Goal: Answer question/provide support

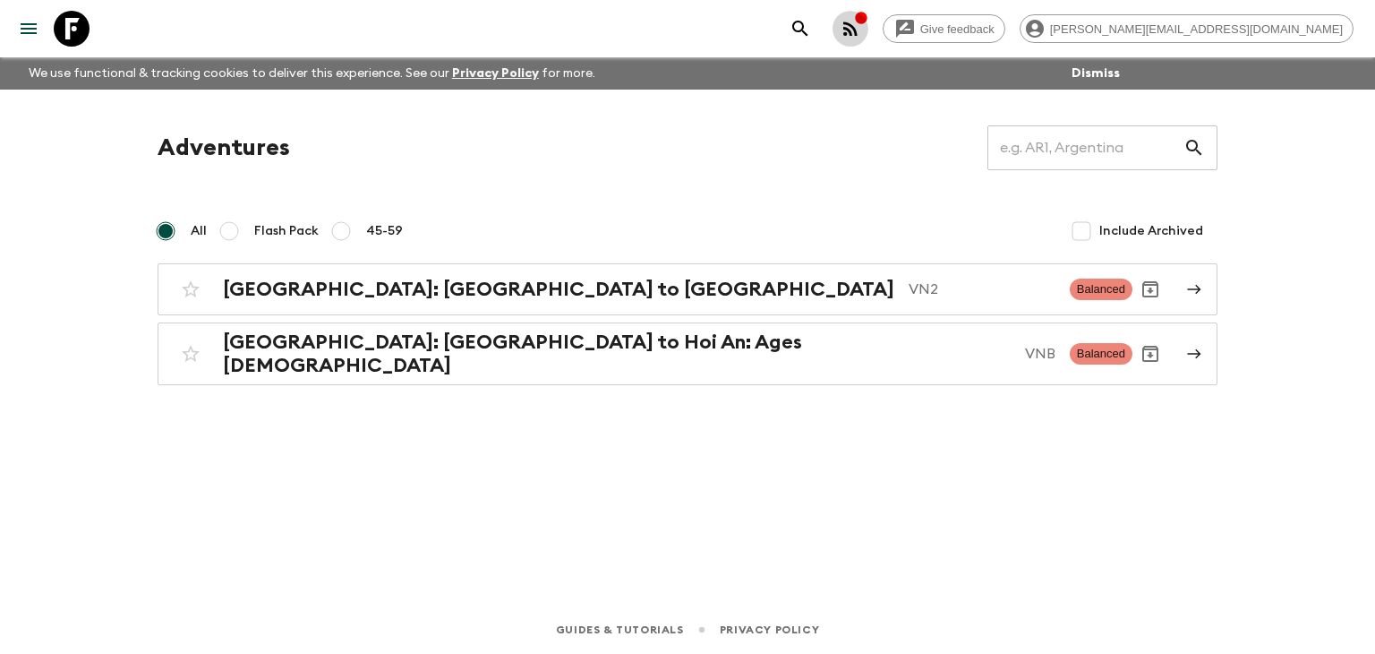
click at [858, 30] on icon "button" at bounding box center [851, 28] width 14 height 14
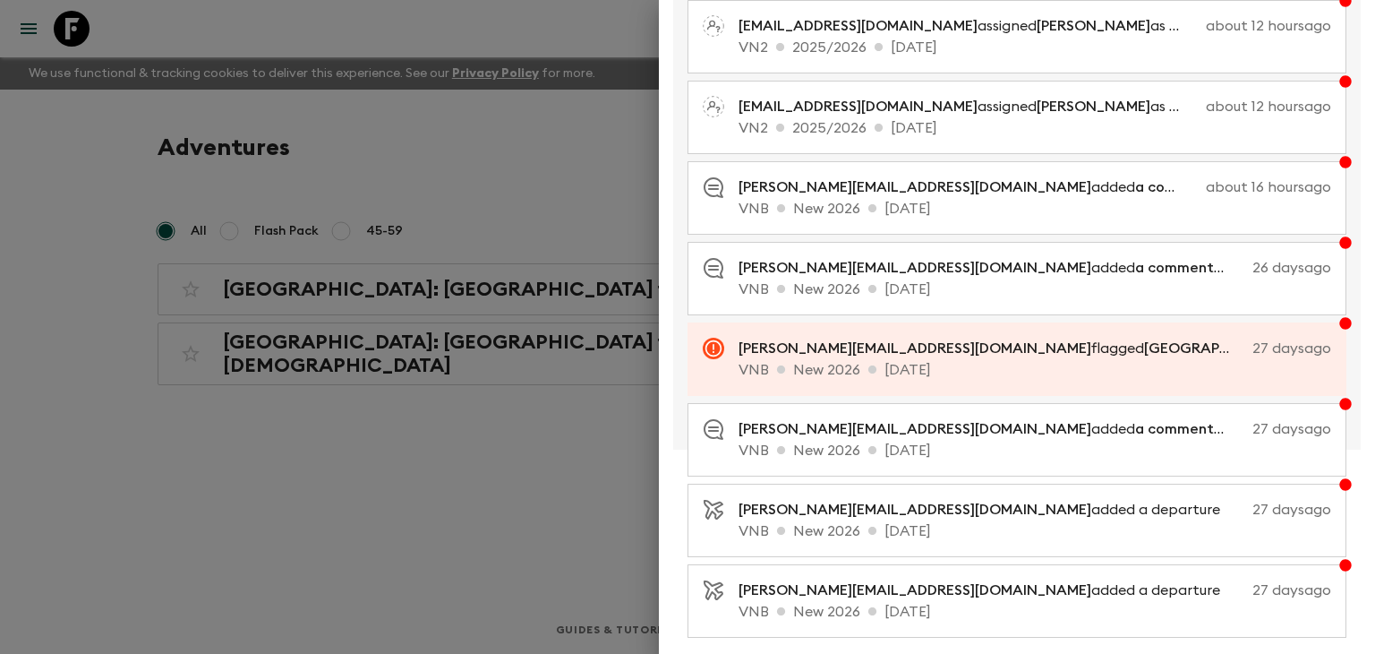
scroll to position [310, 0]
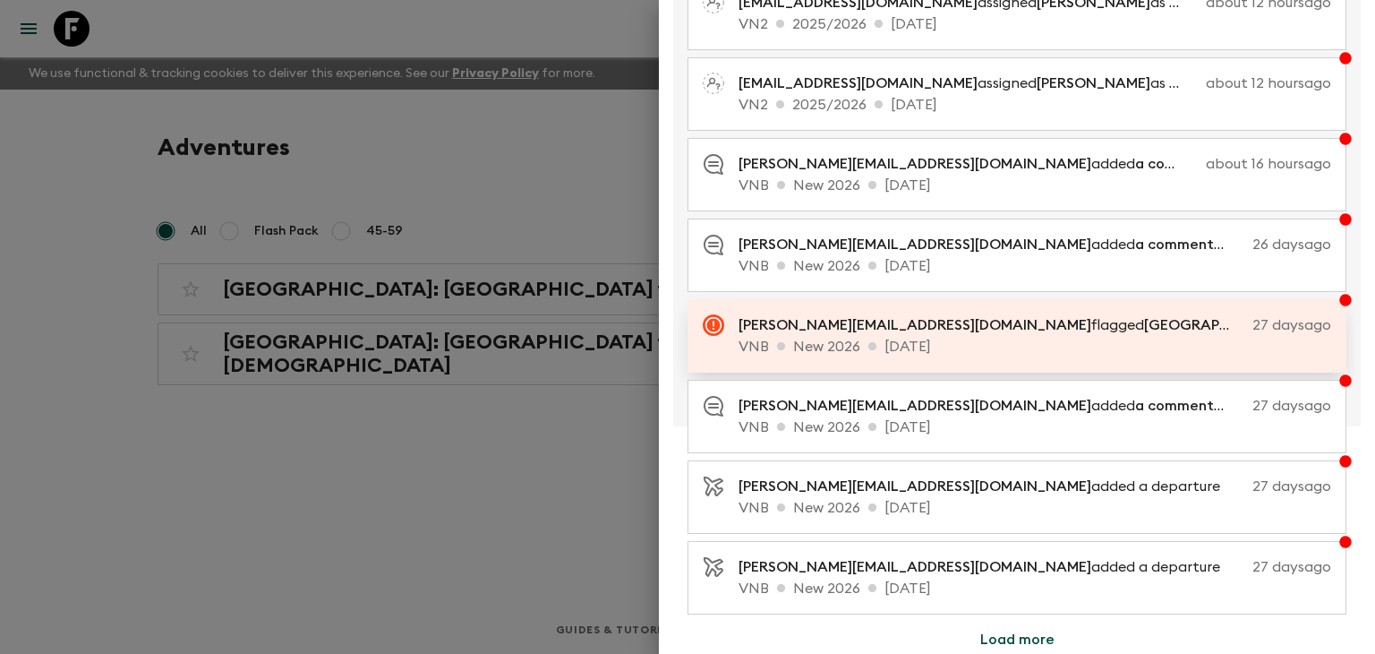
click at [1161, 331] on p "[PERSON_NAME][EMAIL_ADDRESS][DOMAIN_NAME] flagged Flower Hotel as requiring att…" at bounding box center [992, 324] width 507 height 21
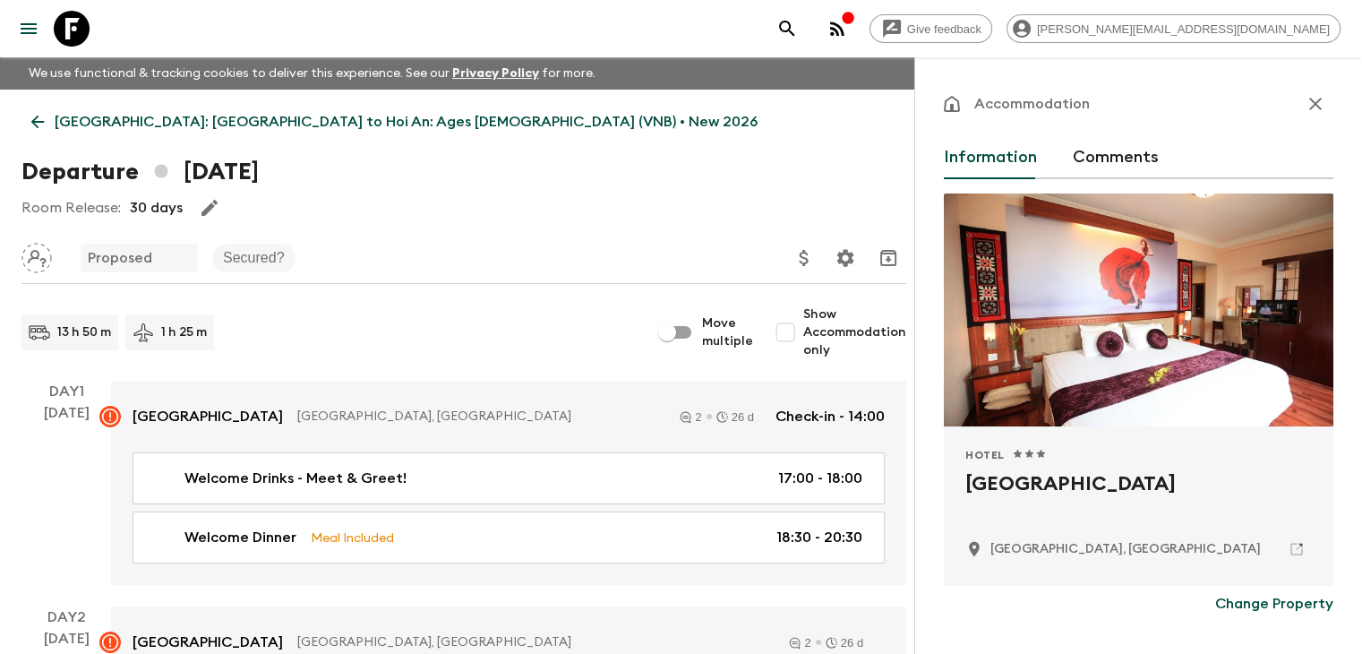
click at [1073, 155] on button "Comments" at bounding box center [1116, 157] width 86 height 43
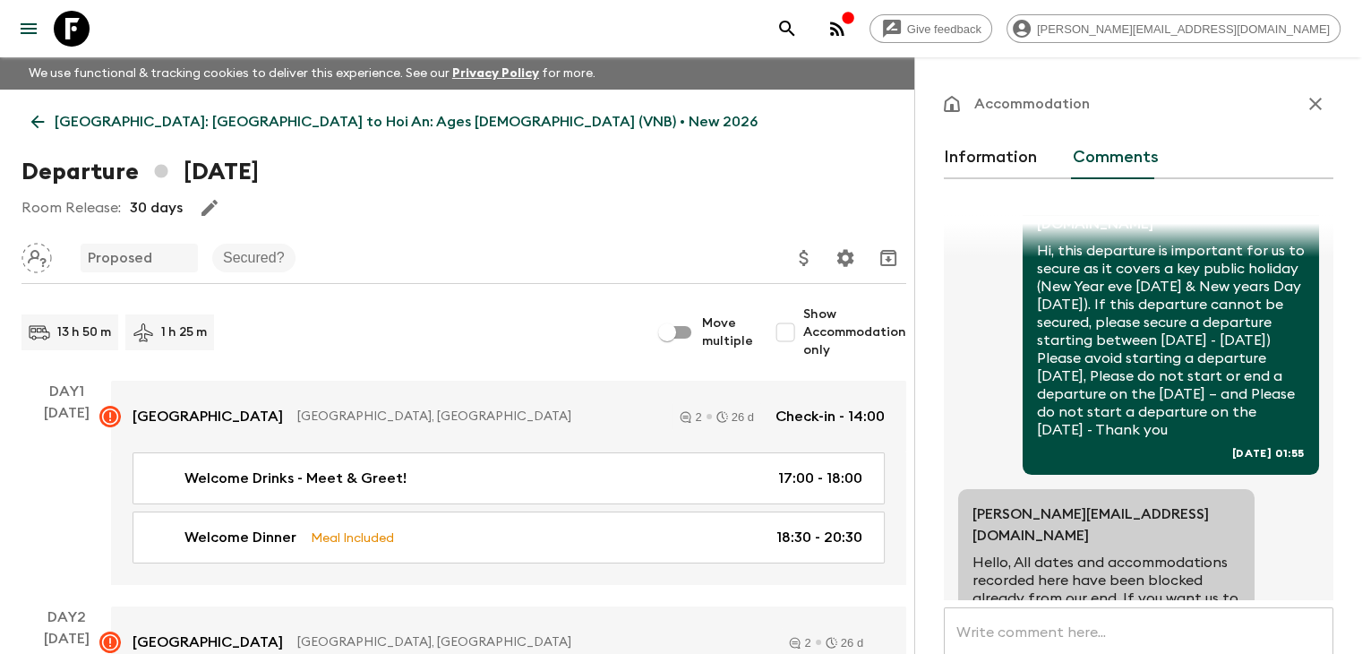
scroll to position [80, 0]
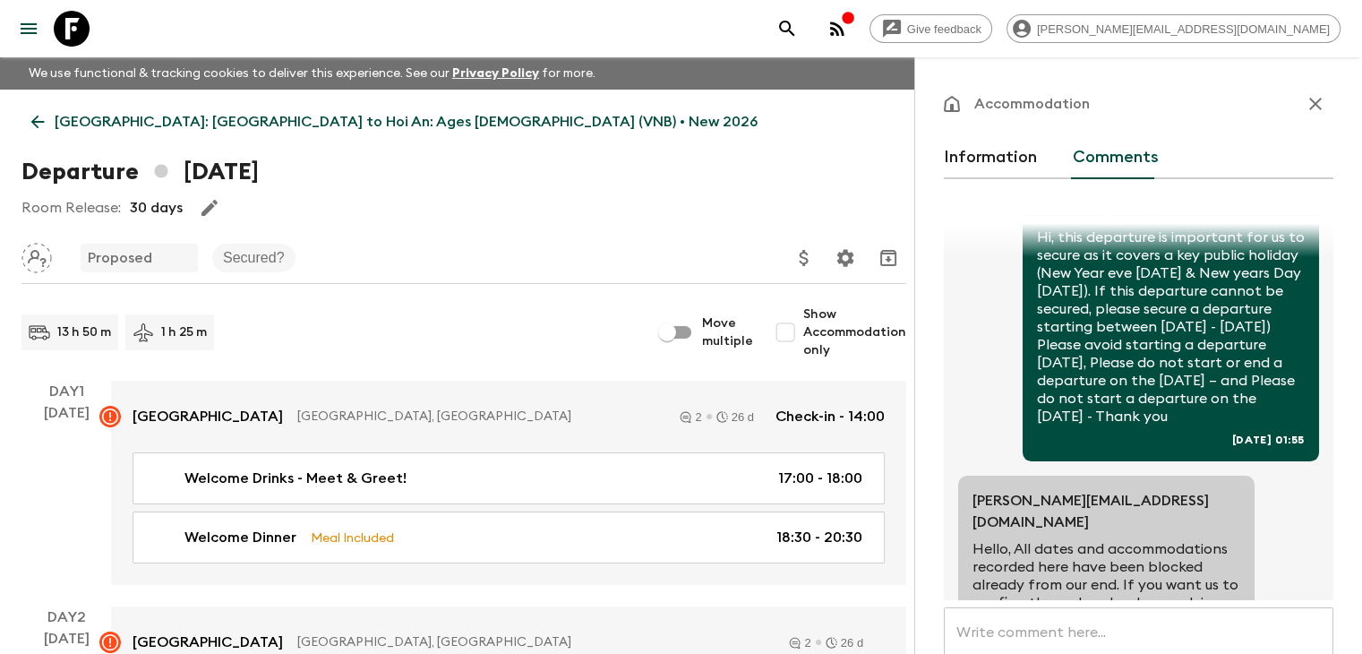
click at [43, 117] on icon at bounding box center [38, 122] width 20 height 20
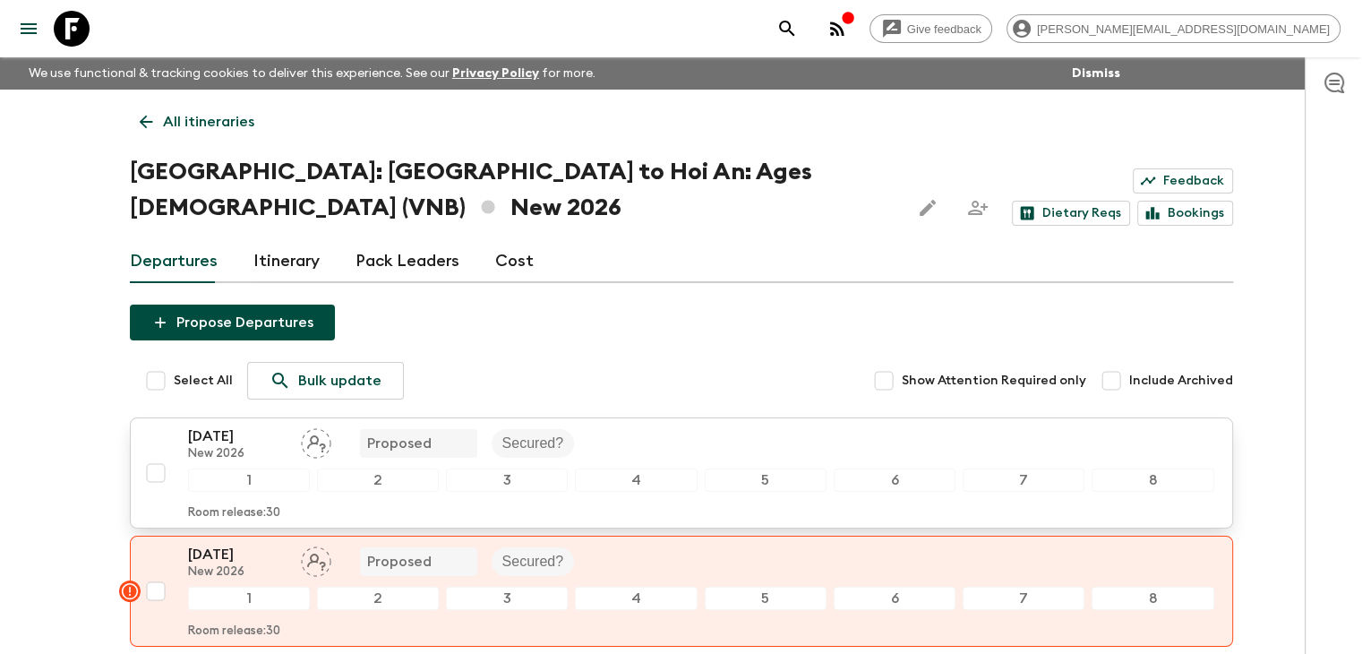
click at [255, 468] on div "1" at bounding box center [249, 479] width 122 height 23
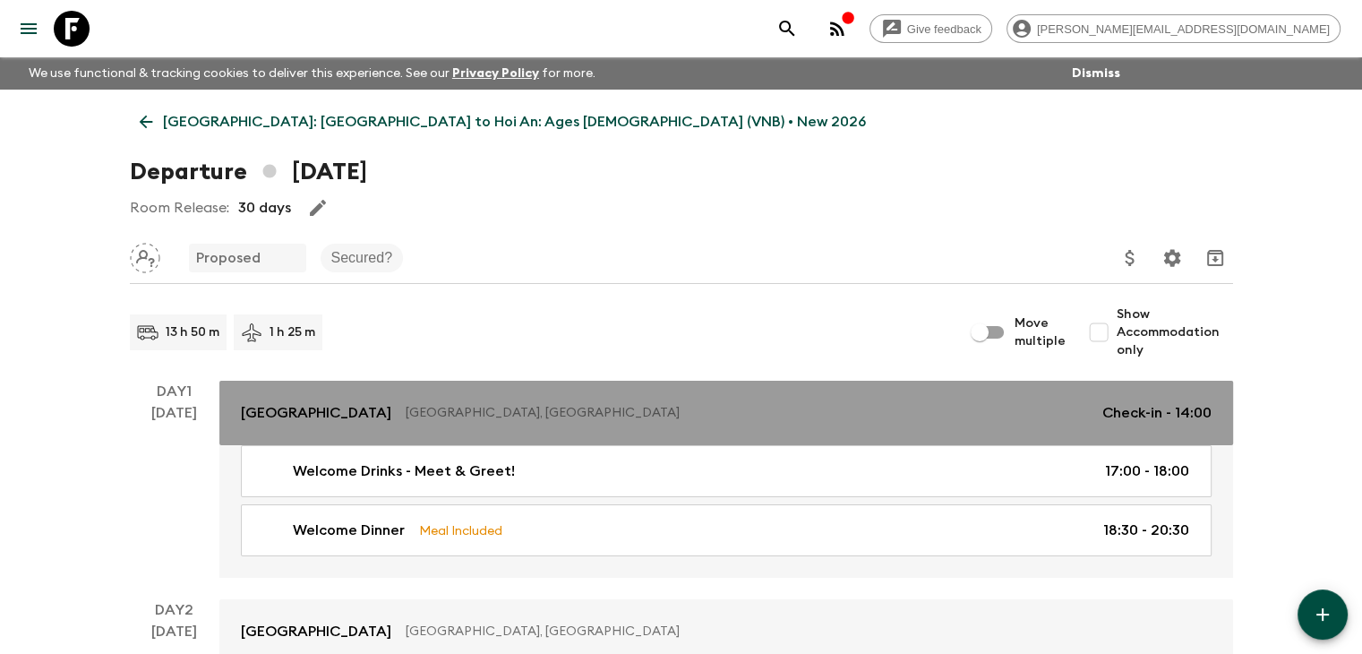
click at [531, 405] on p "[GEOGRAPHIC_DATA], [GEOGRAPHIC_DATA]" at bounding box center [747, 413] width 682 height 18
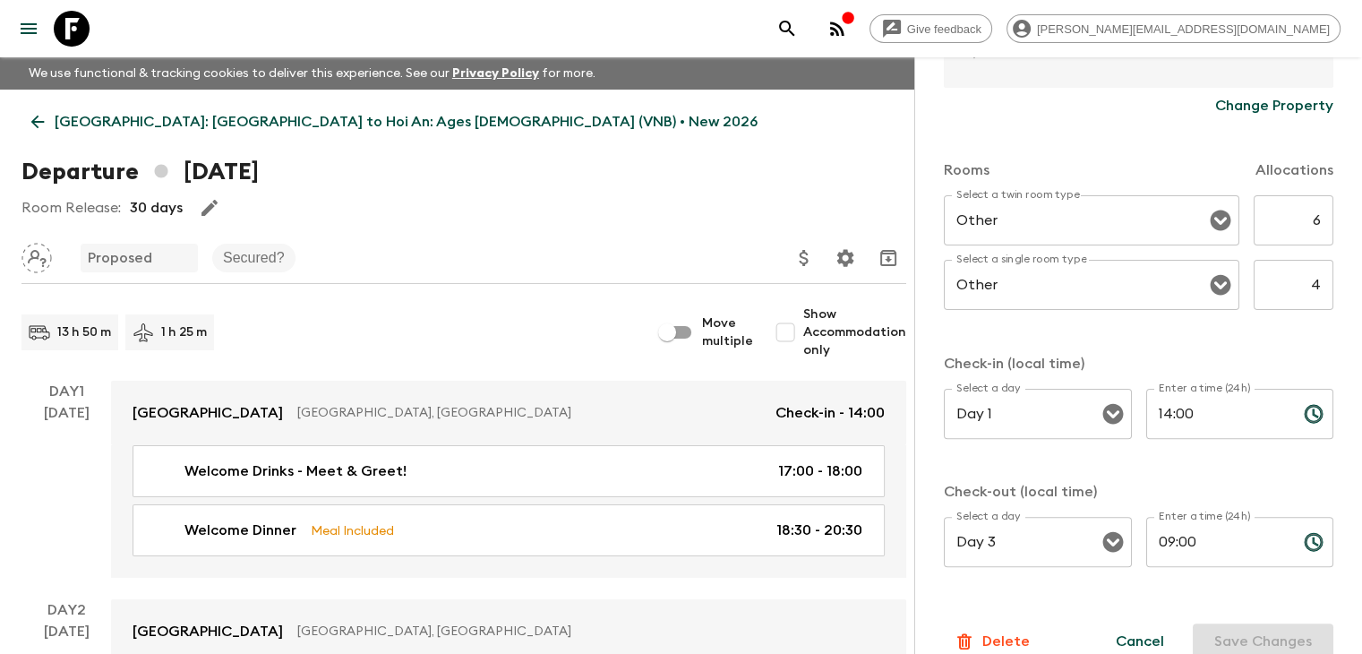
scroll to position [525, 0]
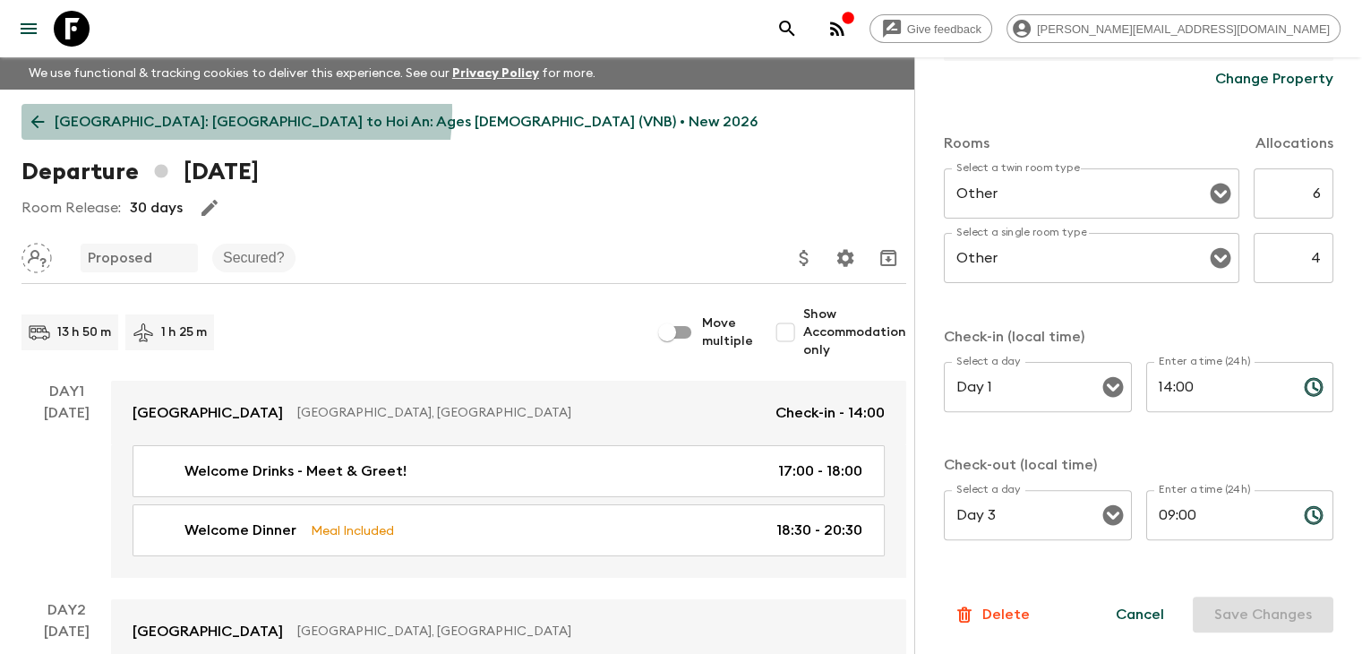
click at [236, 112] on p "[GEOGRAPHIC_DATA]: [GEOGRAPHIC_DATA] to Hoi An: Ages [DEMOGRAPHIC_DATA] (VNB) •…" at bounding box center [406, 121] width 703 height 21
